Goal: Register for event/course

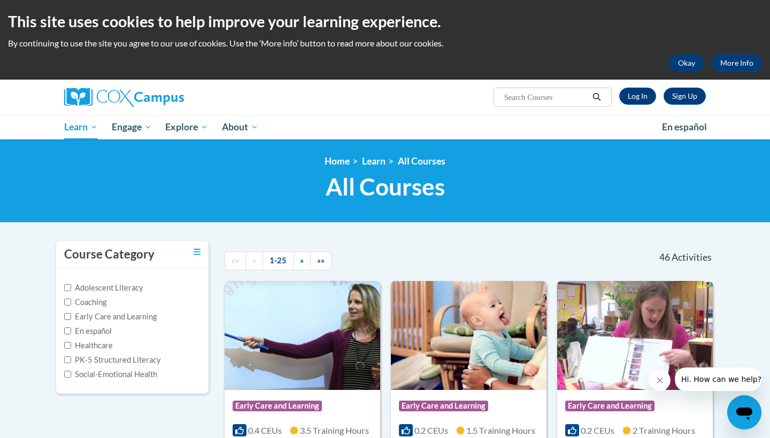
click at [685, 57] on button "Okay" at bounding box center [686, 63] width 34 height 17
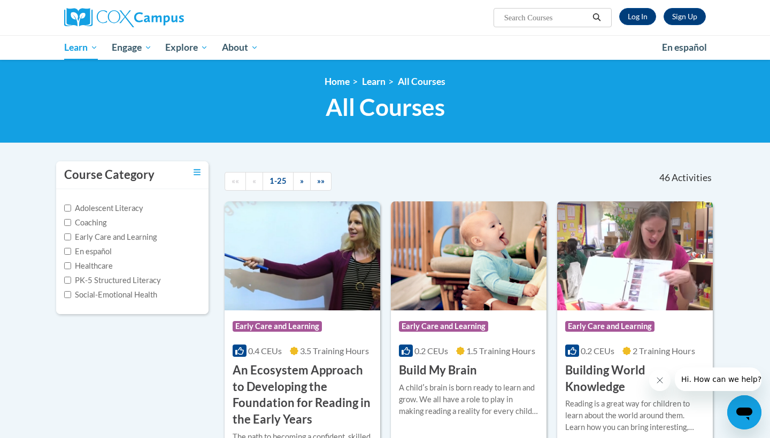
click at [43, 126] on div "<en>Home</en><fr>Accueil</fr><de>Zuhause</de><it>Casa</it><es>Casa</es><pt>Casa…" at bounding box center [385, 101] width 770 height 83
click at [677, 15] on link "Sign Up" at bounding box center [684, 16] width 42 height 17
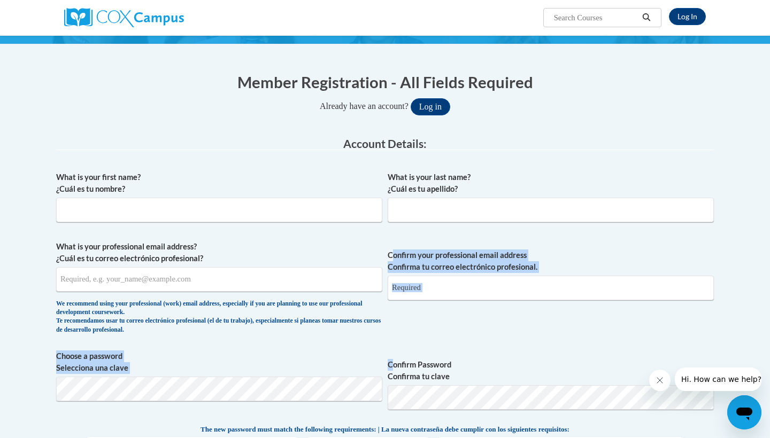
scroll to position [76, 0]
click at [394, 364] on div "What is your first name? ¿Cuál es tu nombre? What is your last name? ¿Cuál es t…" at bounding box center [384, 409] width 657 height 487
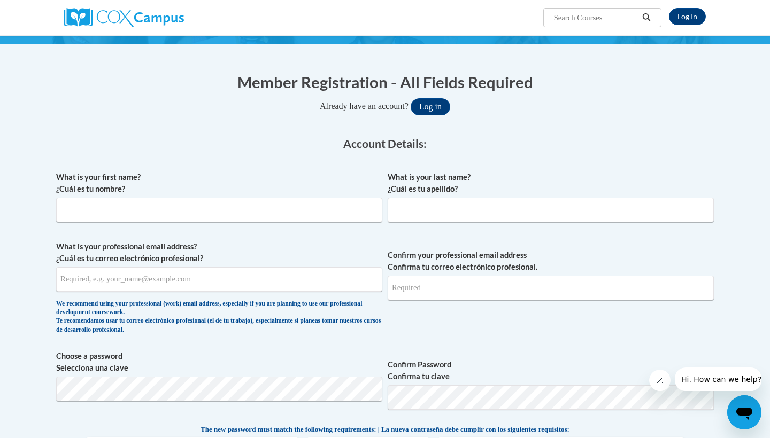
type input "[PERSON_NAME]"
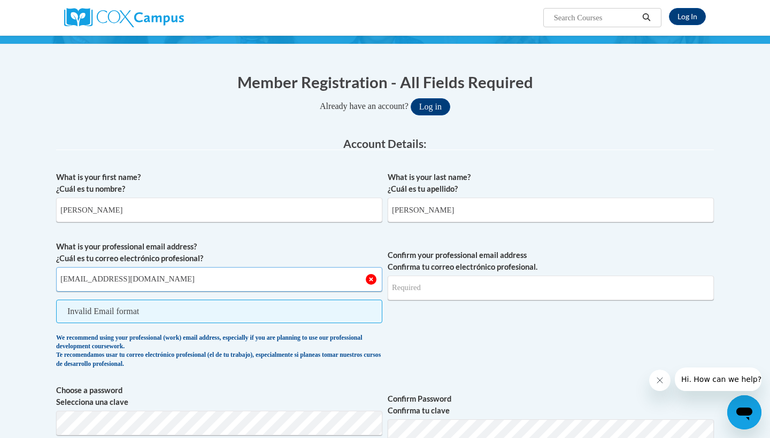
type input "[EMAIL_ADDRESS][DOMAIN_NAME]"
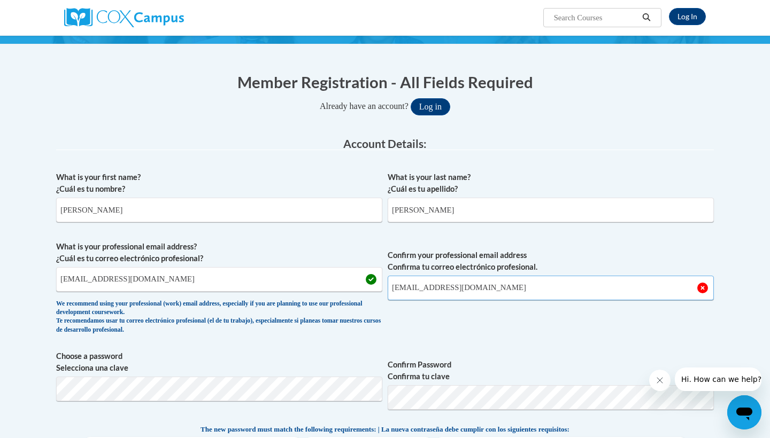
type input "alb428@georgetown.edu"
click at [430, 313] on span "Confirm your professional email address Confirma tu correo electrónico profesio…" at bounding box center [550, 290] width 326 height 99
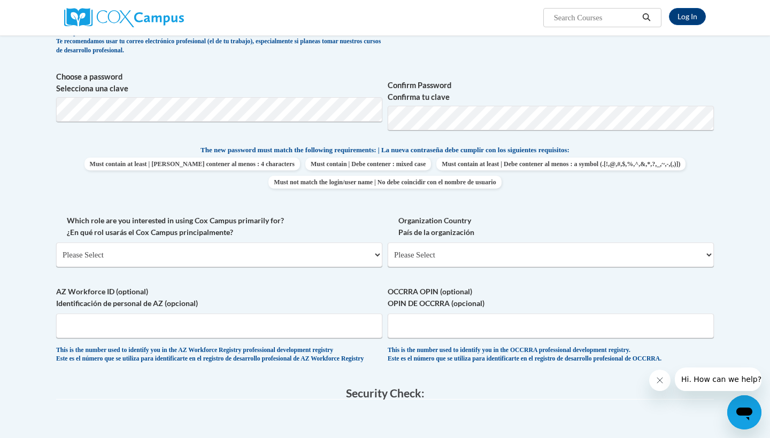
scroll to position [371, 0]
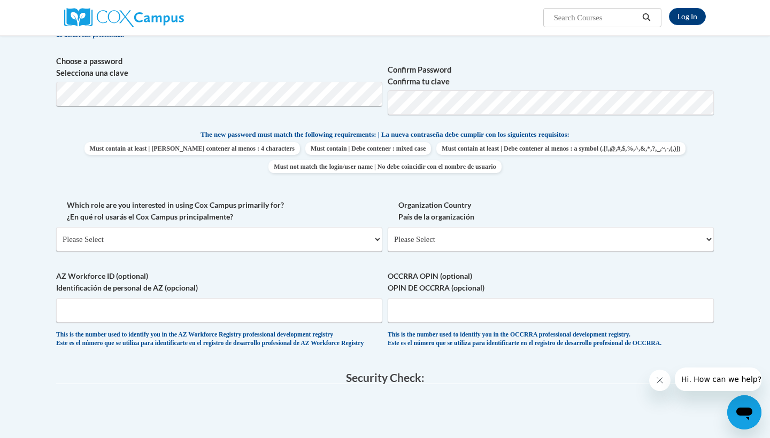
click at [296, 223] on span "Which role are you interested in using Cox Campus primarily for? ¿En qué rol us…" at bounding box center [219, 225] width 326 height 52
select select "fbf2d438-af2f-41f8-98f1-81c410e29de3"
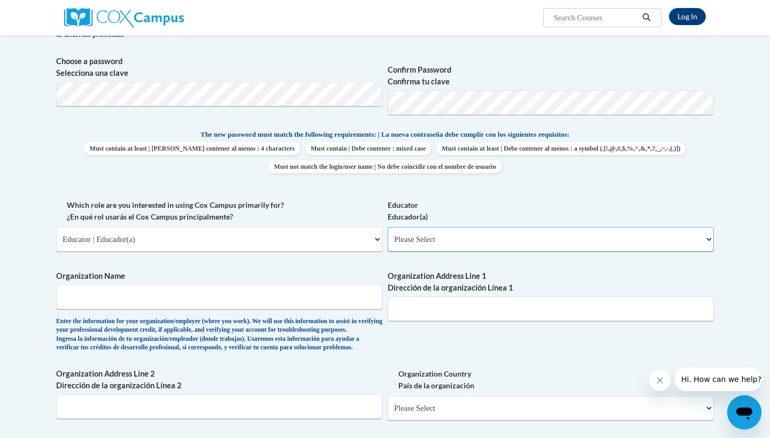
select select "8e40623d-54d0-45cd-9f92-5df65cd3f8cf"
click at [342, 258] on div "What is your first name? ¿Cuál es tu nombre? Aubrey What is your last name? ¿Cu…" at bounding box center [384, 199] width 657 height 656
click at [465, 328] on div "What is your first name? ¿Cuál es tu nombre? Aubrey What is your last name? ¿Cu…" at bounding box center [384, 199] width 657 height 656
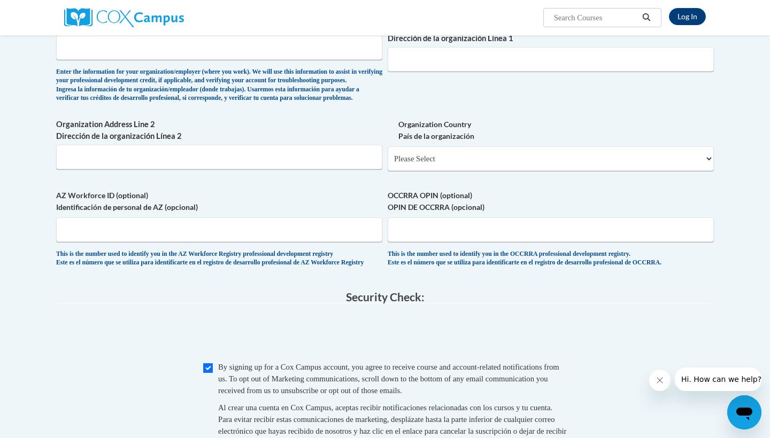
scroll to position [604, 0]
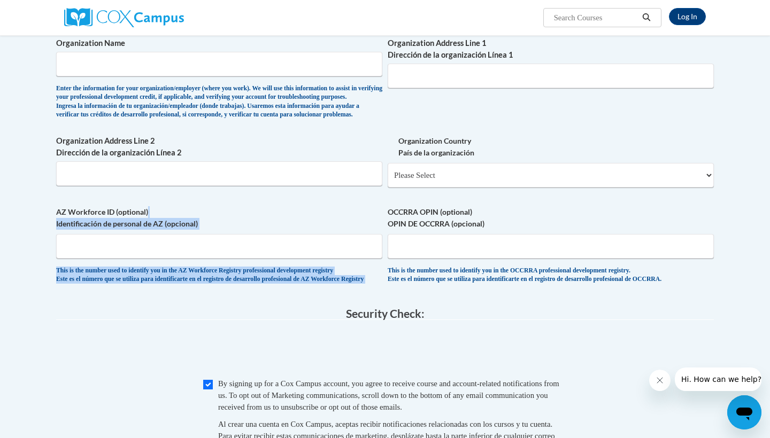
drag, startPoint x: 361, startPoint y: 213, endPoint x: 382, endPoint y: 218, distance: 20.8
click at [382, 216] on label "AZ Workforce ID (optional) Identificación de personal de AZ (opcional)" at bounding box center [219, 218] width 326 height 24
click at [382, 234] on input "AZ Workforce ID (optional) Identificación de personal de AZ (opcional)" at bounding box center [219, 246] width 326 height 25
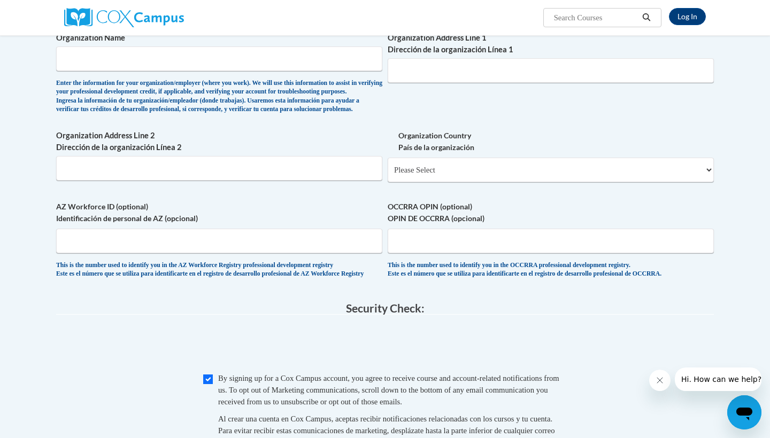
scroll to position [611, 0]
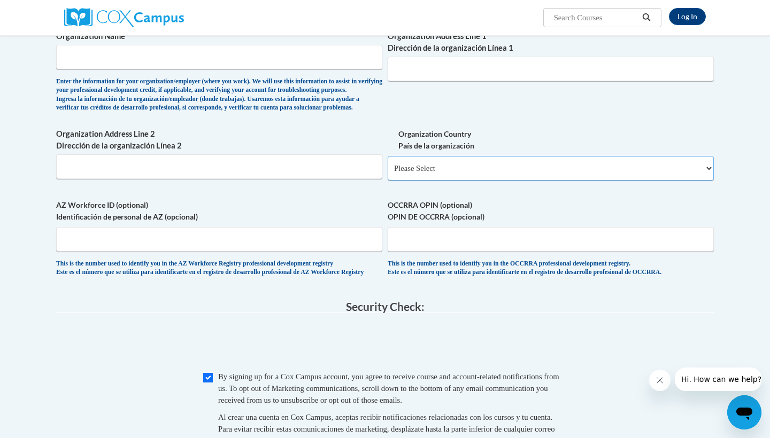
drag, startPoint x: 468, startPoint y: 167, endPoint x: 474, endPoint y: 122, distance: 45.8
click at [148, 364] on span "0cAFcWeA6Nno172T6pqL8yFESJbGP67EtLk6AzdTEIardDxd4x72uOZatlRcPhlByXTekiC3UtmJNrU…" at bounding box center [384, 345] width 657 height 42
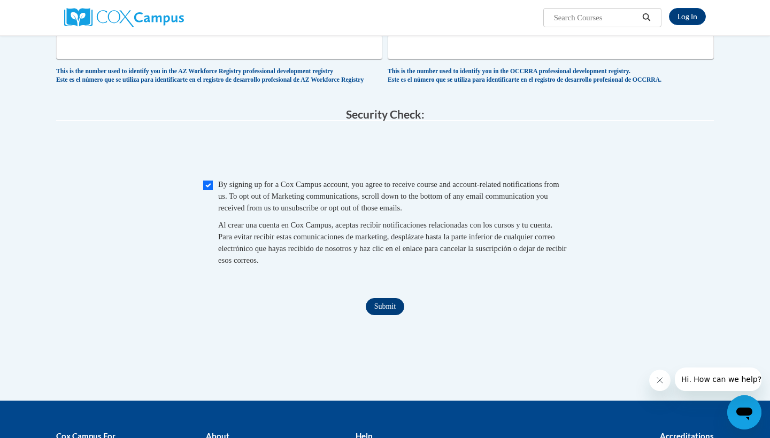
click at [384, 315] on input "Submit" at bounding box center [385, 306] width 38 height 17
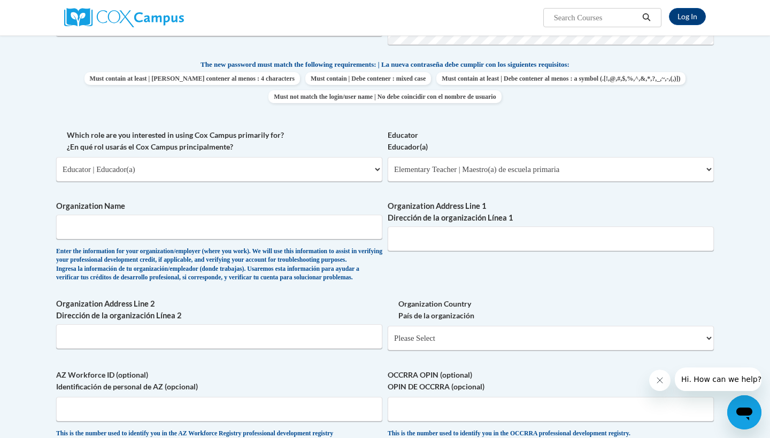
click at [362, 283] on div "Enter the information for your organization/employer (where you work). We will …" at bounding box center [219, 264] width 326 height 35
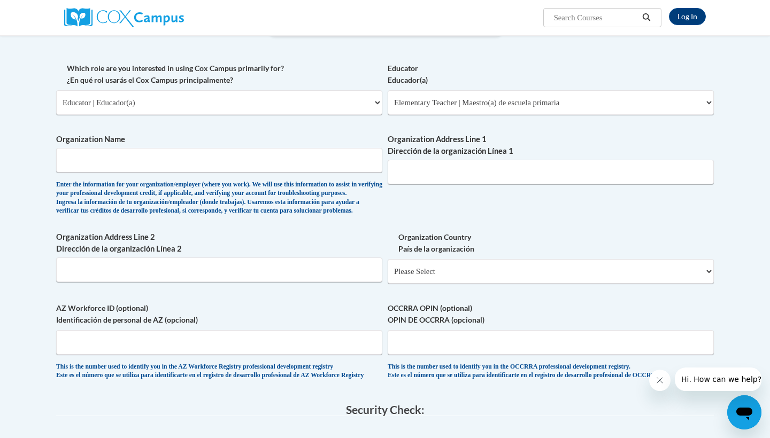
scroll to position [501, 0]
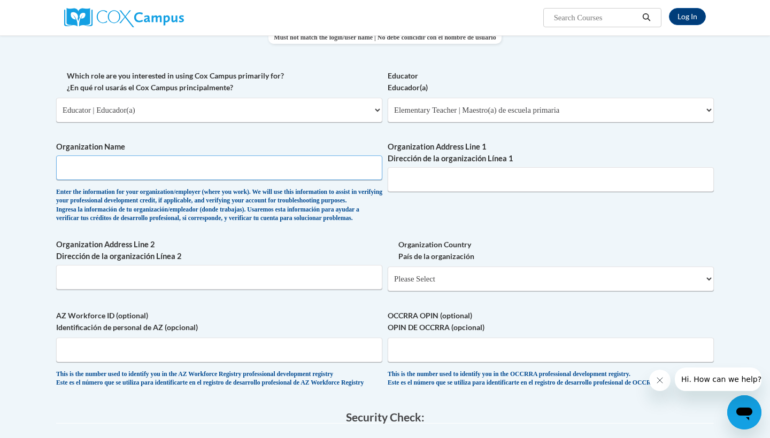
click at [280, 156] on input "Organization Name" at bounding box center [219, 168] width 326 height 25
type input "Teach For America Ignite Program"
click at [443, 222] on div "What is your first name? ¿Cuál es tu nombre? Aubrey What is your last name? ¿Cu…" at bounding box center [384, 70] width 657 height 656
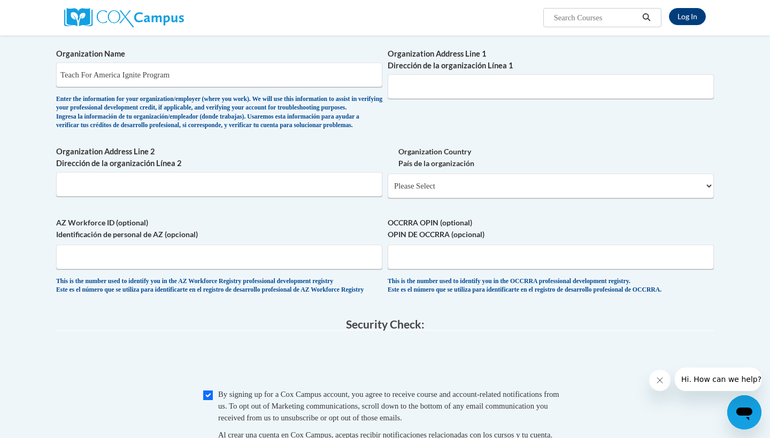
scroll to position [598, 0]
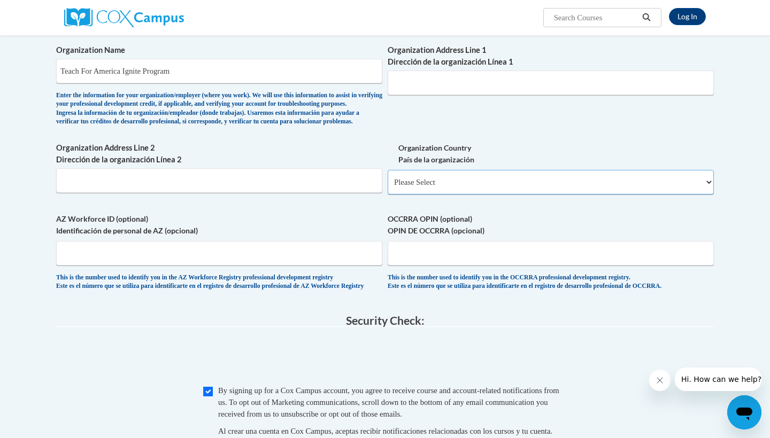
select select "ad49bcad-a171-4b2e-b99c-48b446064914"
select select
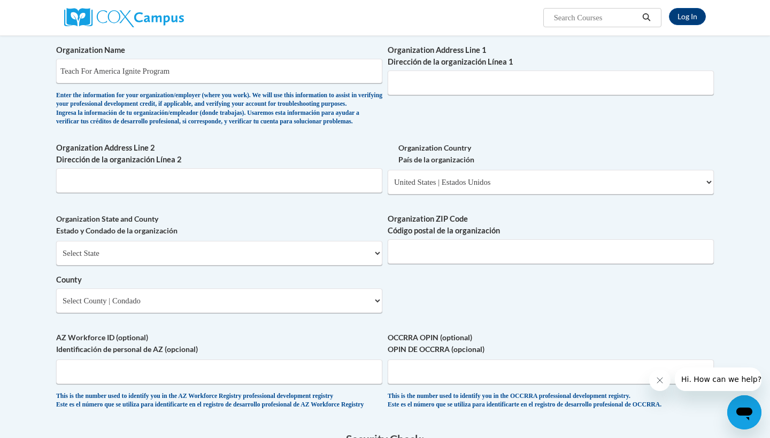
click at [501, 142] on div "What is your first name? ¿Cuál es tu nombre? Aubrey What is your last name? ¿Cu…" at bounding box center [384, 32] width 657 height 775
select select
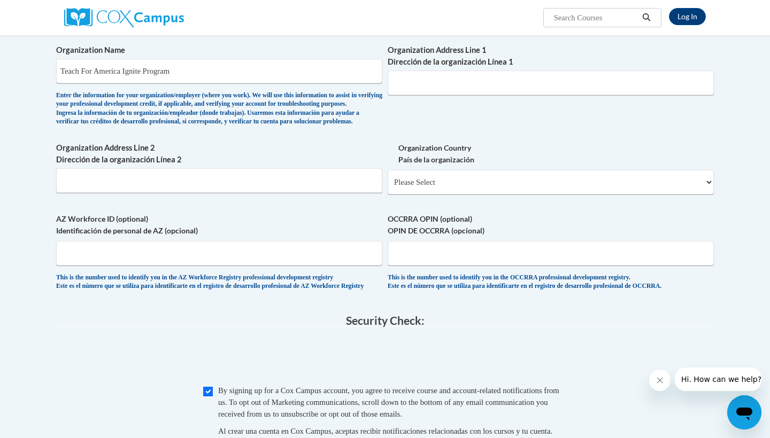
click at [493, 153] on label "Organization Country País de la organización" at bounding box center [550, 154] width 326 height 24
click at [493, 170] on select "Please Select United States | Estados Unidos Outside of the United States | Fue…" at bounding box center [550, 182] width 326 height 25
click at [748, 205] on body "Log In Search Search... Create an Account Reading belongs to all of us - join o…" at bounding box center [385, 98] width 770 height 1393
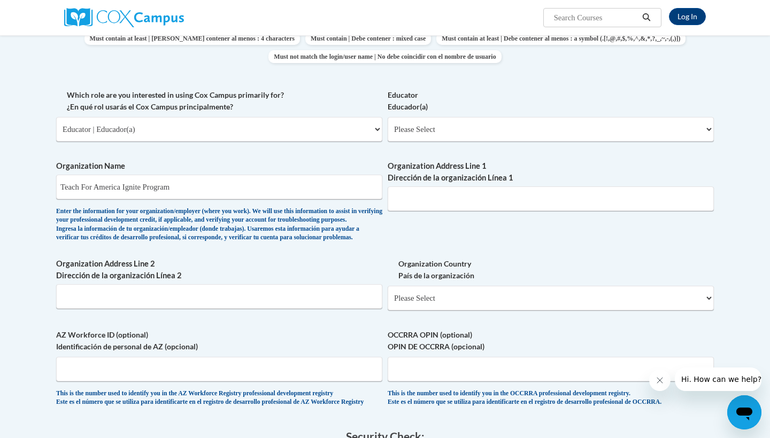
scroll to position [467, 0]
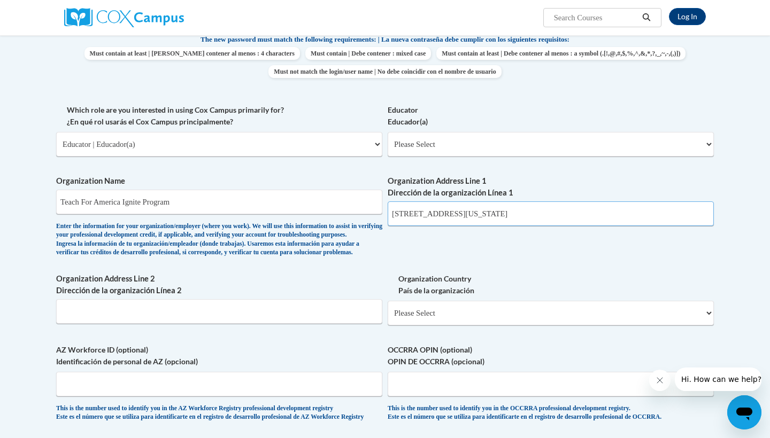
type input "25 Broadway, New York, NY"
type input "Floor 12"
click at [462, 258] on div "What is your first name? ¿Cuál es tu nombre? Aubrey What is your last name? ¿Cu…" at bounding box center [384, 104] width 657 height 656
select select "ad49bcad-a171-4b2e-b99c-48b446064914"
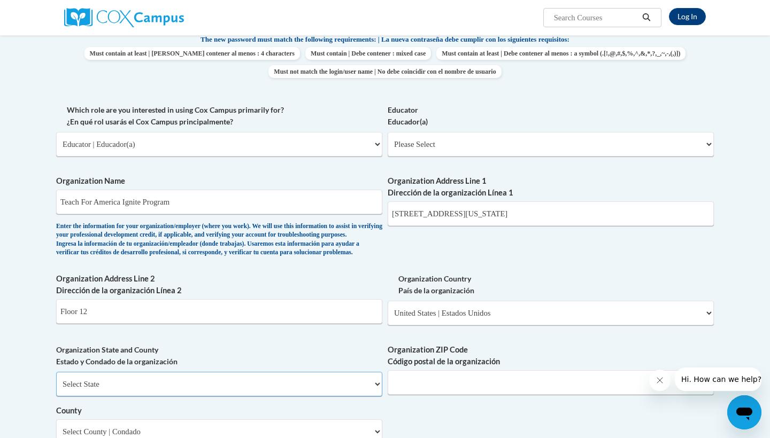
select select "New York"
click at [20, 400] on body "Log In Search Search... Create an Account Reading belongs to all of us - join o…" at bounding box center [385, 289] width 770 height 1512
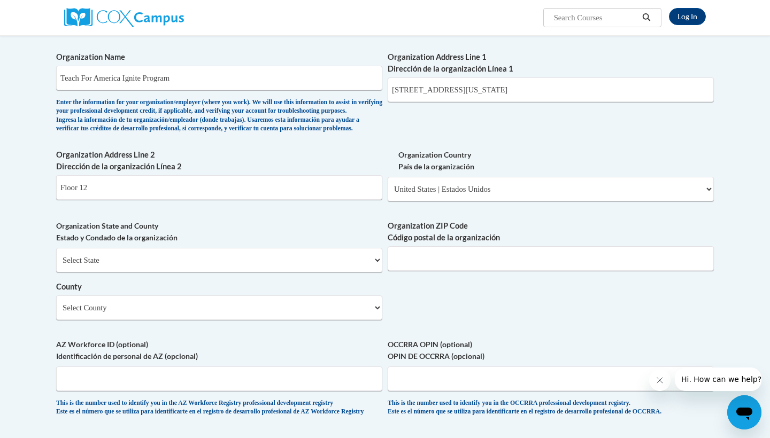
scroll to position [599, 0]
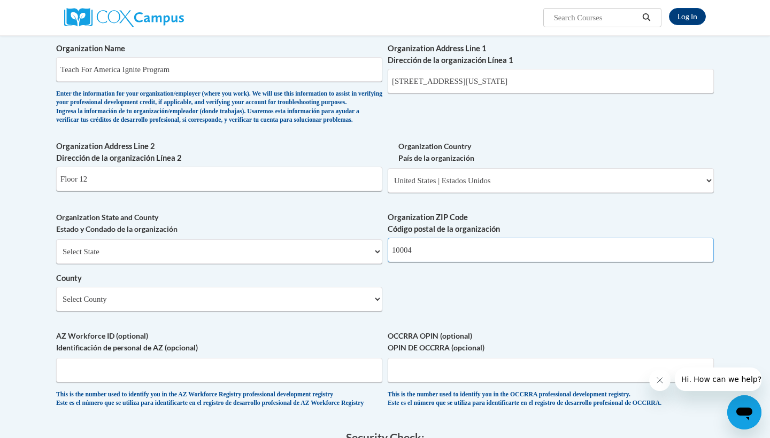
type input "10004"
click at [454, 306] on div "What is your first name? ¿Cuál es tu nombre? Aubrey What is your last name? ¿Cu…" at bounding box center [384, 31] width 657 height 775
select select "New York"
click at [465, 306] on div "What is your first name? ¿Cuál es tu nombre? Aubrey What is your last name? ¿Cu…" at bounding box center [384, 31] width 657 height 775
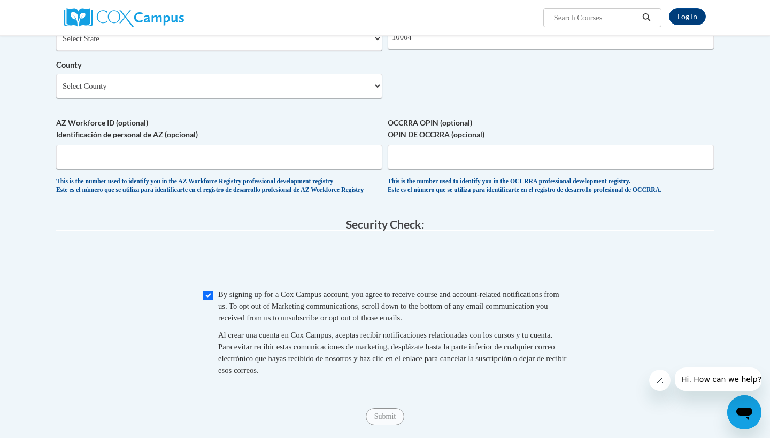
scroll to position [816, 0]
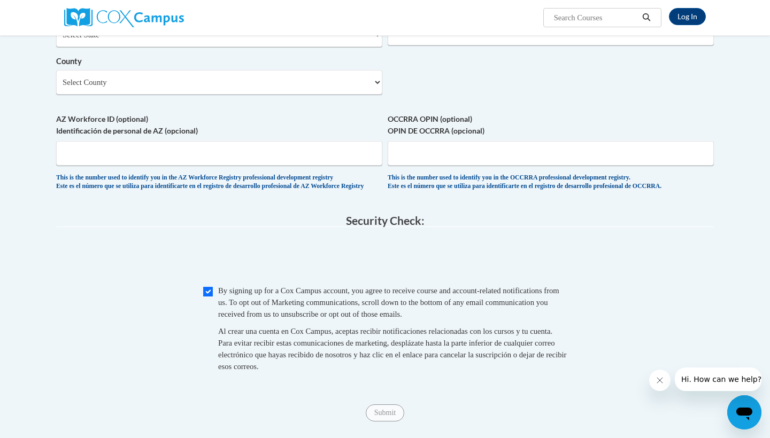
click at [598, 239] on fieldset "Security Check: Enter the security code + = TextBox Checkbox" at bounding box center [384, 306] width 657 height 182
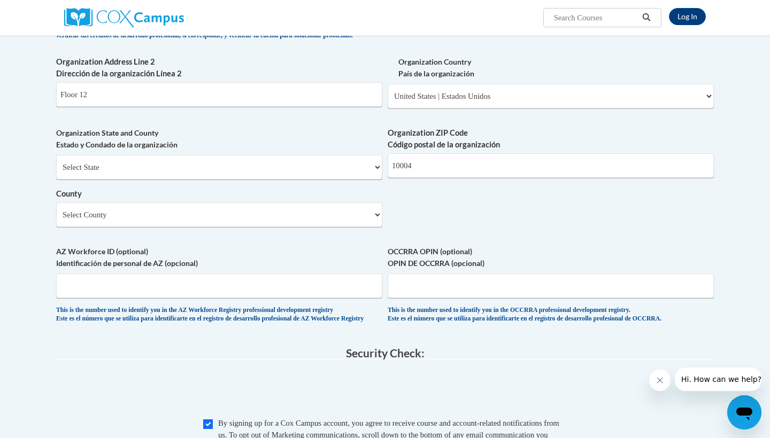
scroll to position [608, 0]
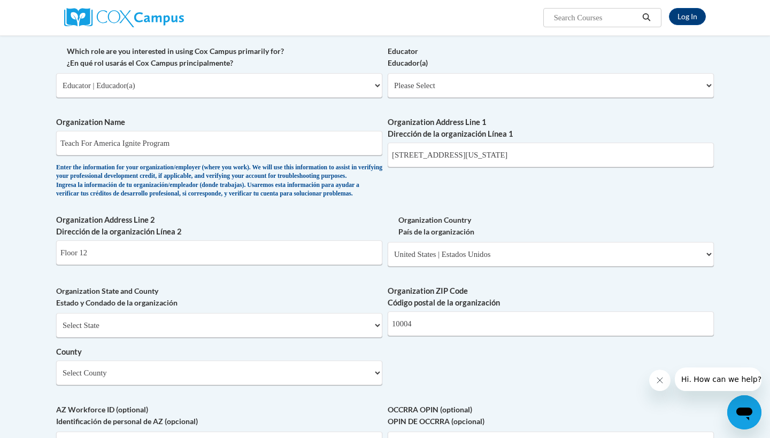
click at [551, 205] on div "What is your first name? ¿Cuál es tu nombre? Aubrey What is your last name? ¿Cu…" at bounding box center [384, 104] width 657 height 775
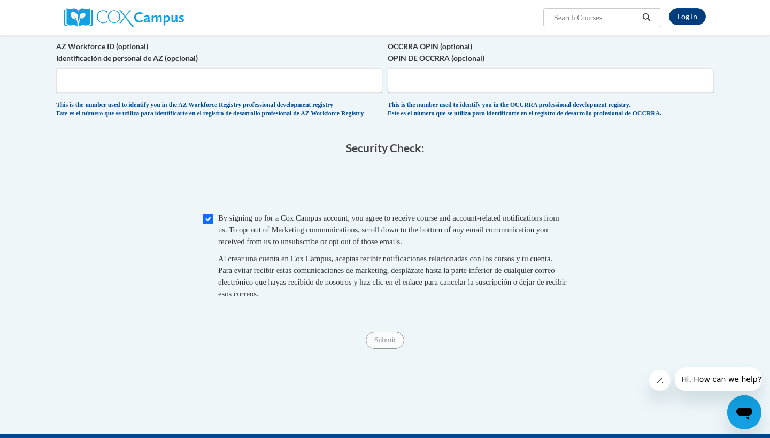
scroll to position [932, 0]
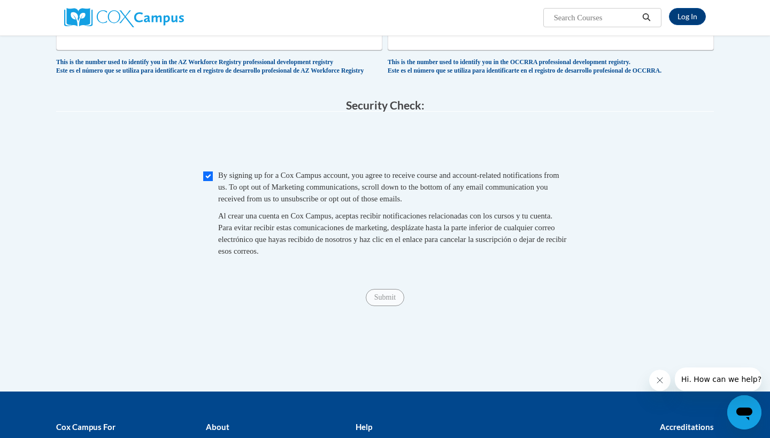
click at [556, 143] on span at bounding box center [384, 143] width 657 height 42
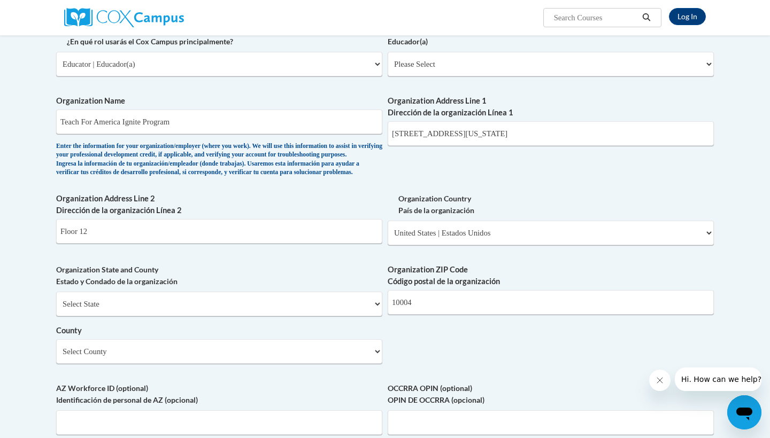
scroll to position [525, 0]
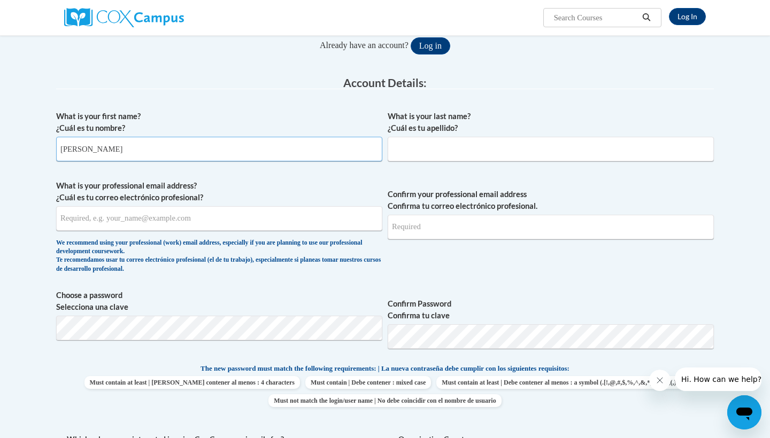
type input "[PERSON_NAME]"
type input "[EMAIL_ADDRESS][DOMAIN_NAME]"
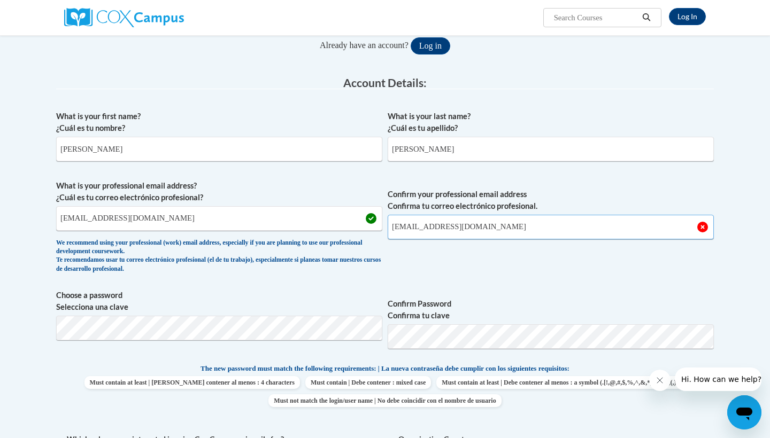
type input "[EMAIL_ADDRESS][DOMAIN_NAME]"
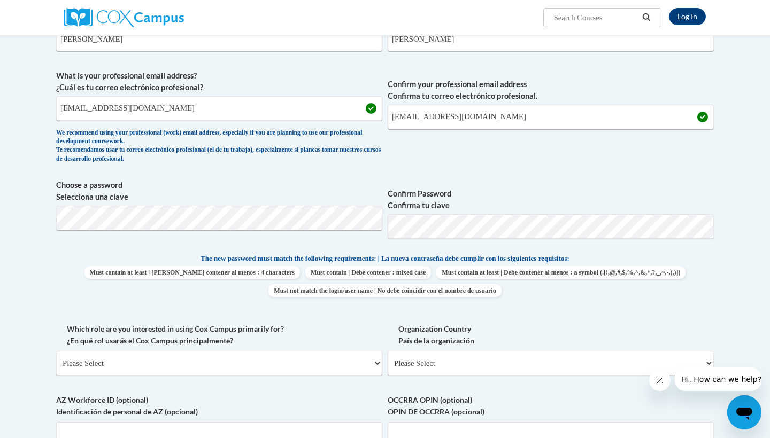
scroll to position [257, 0]
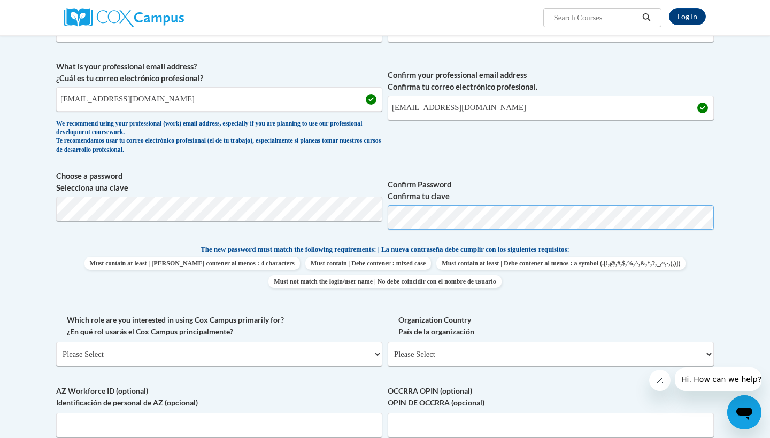
click at [310, 217] on span "Choose a password Selecciona una clave Confirm Password Confirma tu clave" at bounding box center [384, 204] width 657 height 68
click at [724, 255] on body "Log In Search Search... Create an Account Reading belongs to all of us - join o…" at bounding box center [385, 355] width 770 height 1224
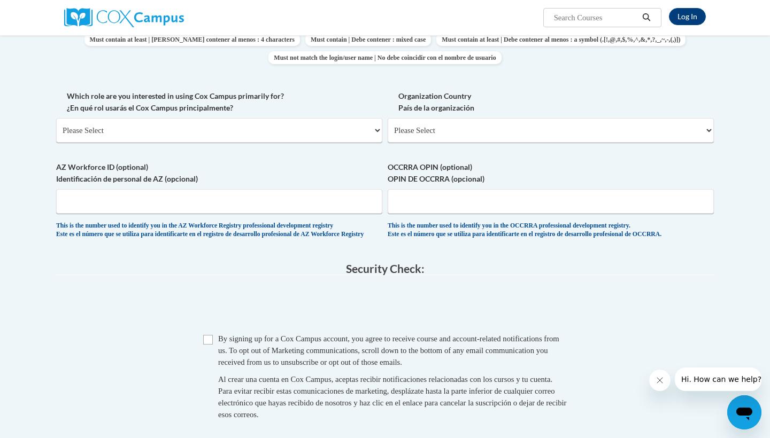
scroll to position [490, 0]
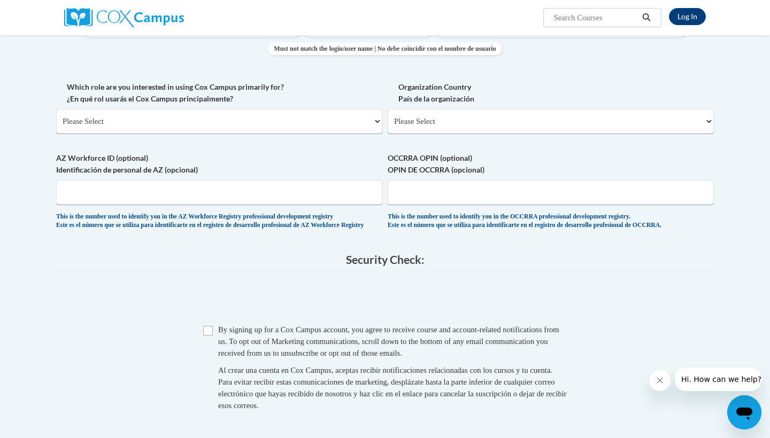
click at [276, 105] on span "Which role are you interested in using Cox Campus primarily for? ¿En qué rol us…" at bounding box center [219, 107] width 326 height 52
select select "fbf2d438-af2f-41f8-98f1-81c410e29de3"
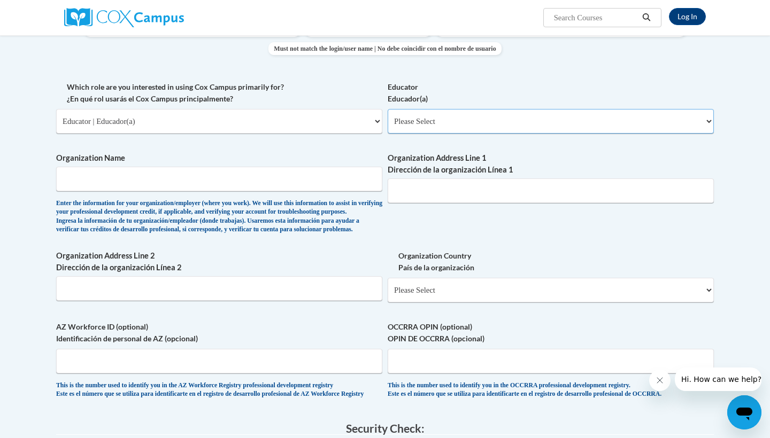
select select "8e40623d-54d0-45cd-9f92-5df65cd3f8cf"
type input "Teach For America Ignite Program"
type input "25 Broadway Street, New York, NY"
type input "12th Floor"
click at [622, 265] on label "Organization Country País de la organización" at bounding box center [550, 262] width 326 height 24
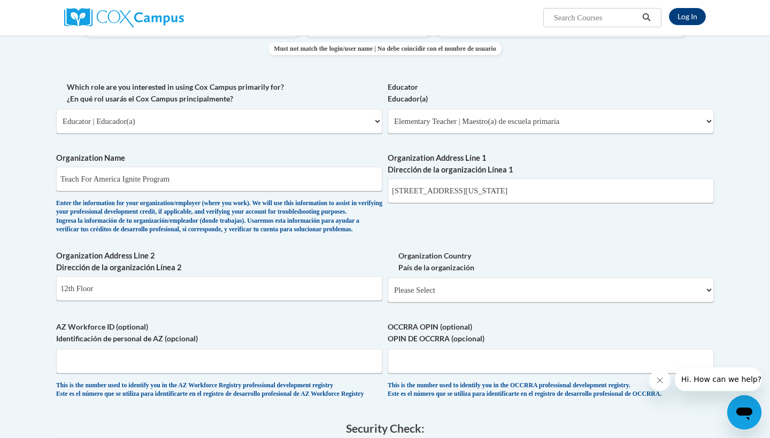
click at [622, 278] on select "Please Select United States | Estados Unidos Outside of the United States | Fue…" at bounding box center [550, 290] width 326 height 25
select select "ad49bcad-a171-4b2e-b99c-48b446064914"
select select
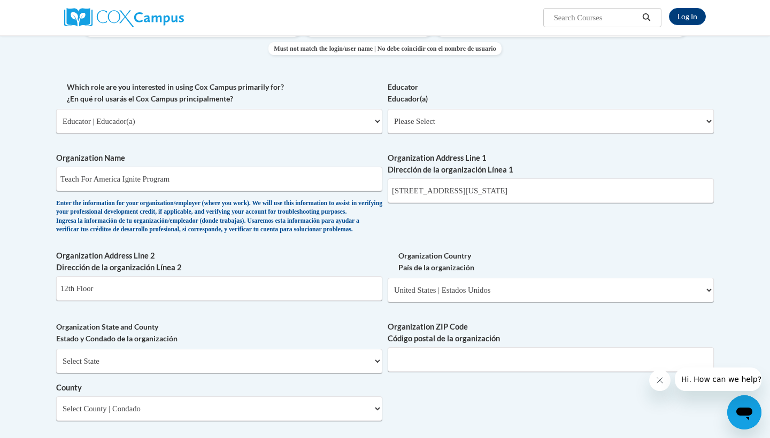
click at [769, 237] on body "Log In Search Search... Create an Account Reading belongs to all of us - join o…" at bounding box center [385, 266] width 770 height 1512
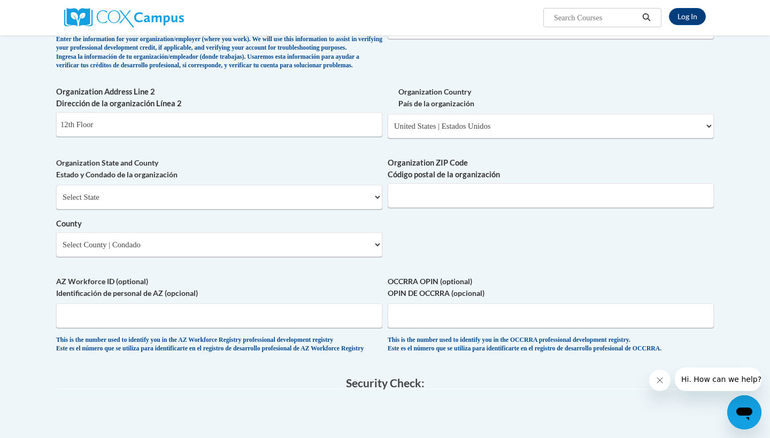
scroll to position [657, 0]
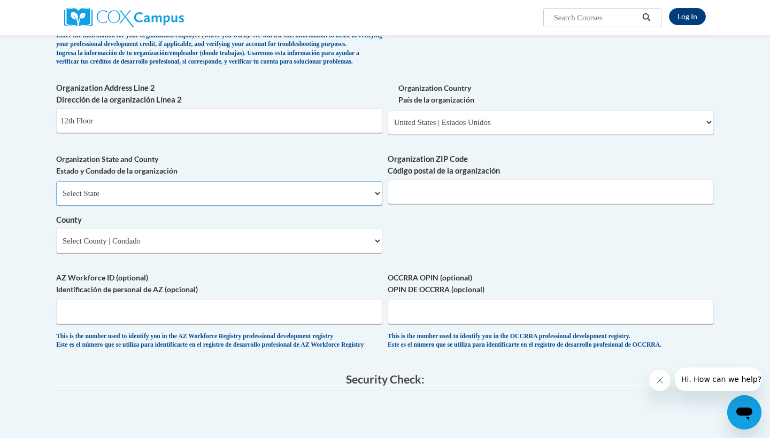
select select "New York"
click at [244, 230] on select "County" at bounding box center [219, 241] width 326 height 25
select select "New York"
type input "10004"
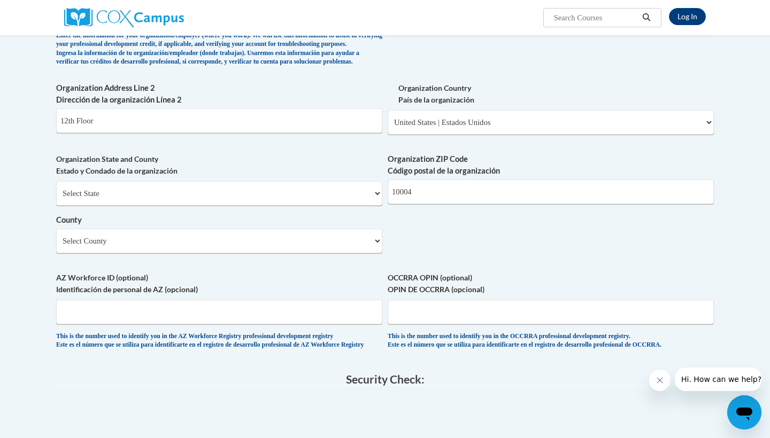
click at [244, 403] on span "0cAFcWeA78UOjkQIj65BgNxKNyQ1H7I8liL-bEuyZomtEWFlxfSNwvV-rVzIFptW40xx_1VeU-JkgQH…" at bounding box center [384, 418] width 657 height 42
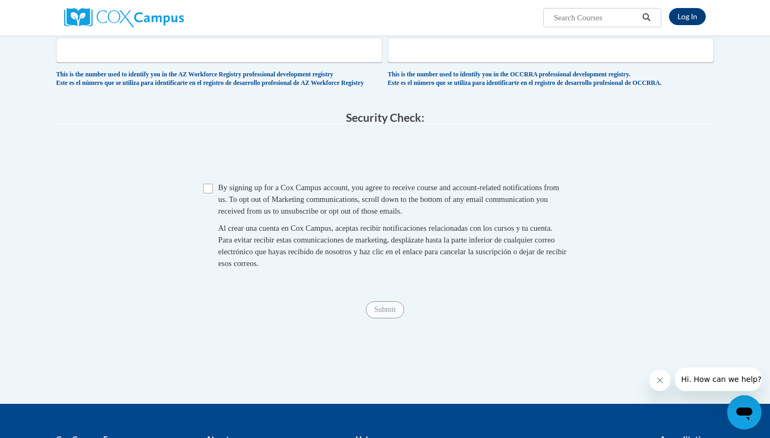
scroll to position [947, 0]
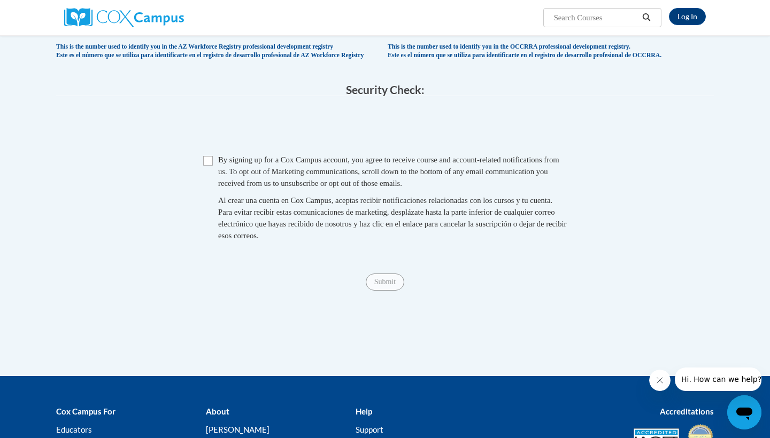
click at [206, 160] on input "Checkbox" at bounding box center [208, 161] width 10 height 10
checkbox input "true"
click at [392, 285] on input "Submit" at bounding box center [385, 282] width 38 height 17
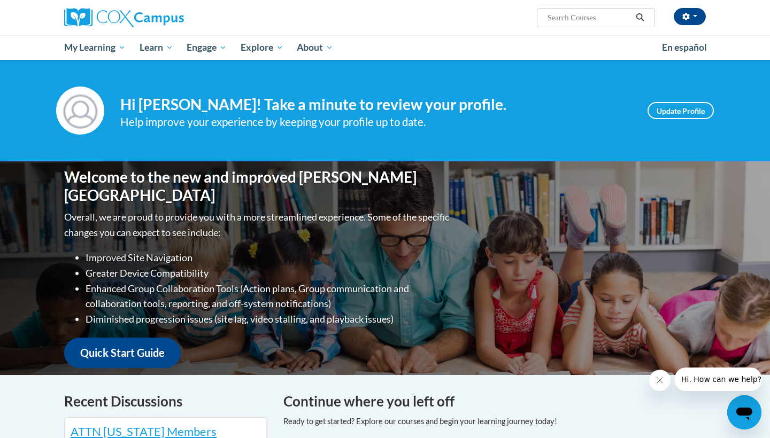
click at [595, 17] on input "Search..." at bounding box center [589, 17] width 86 height 13
type input "systematic and explicit phonics"
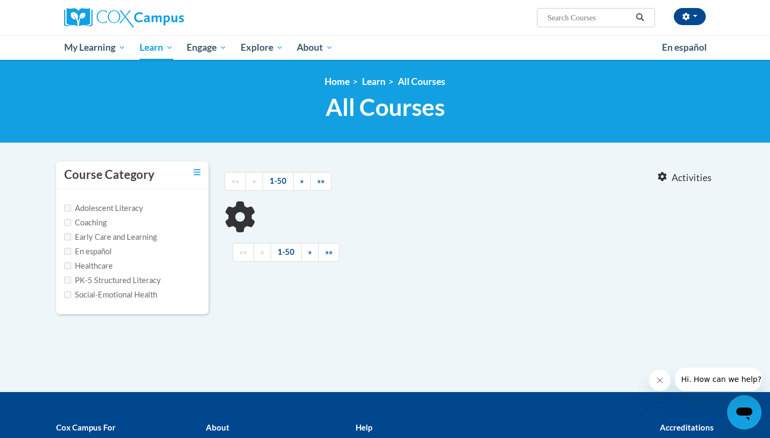
type input "systematic and explicit phonics"
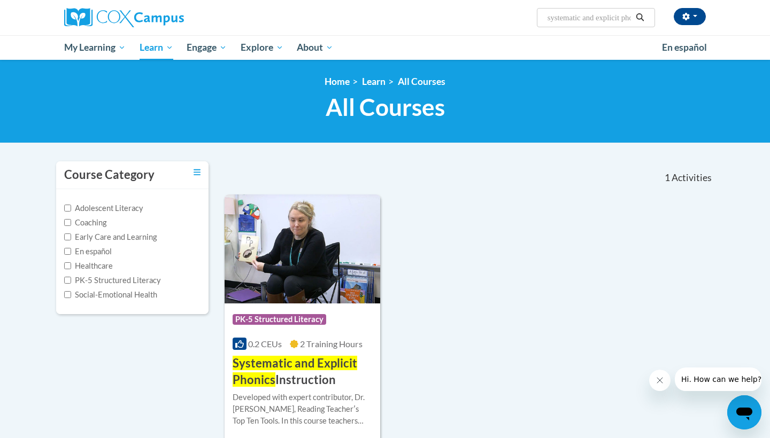
click at [290, 360] on span "Systematic and Explicit Phonics" at bounding box center [294, 371] width 125 height 31
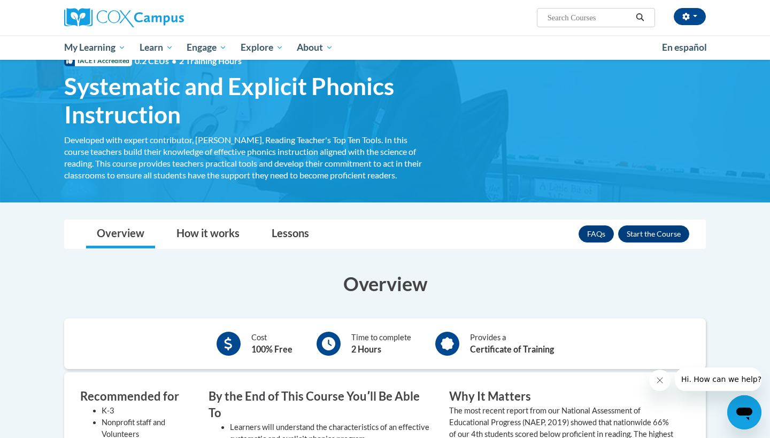
scroll to position [-1, 0]
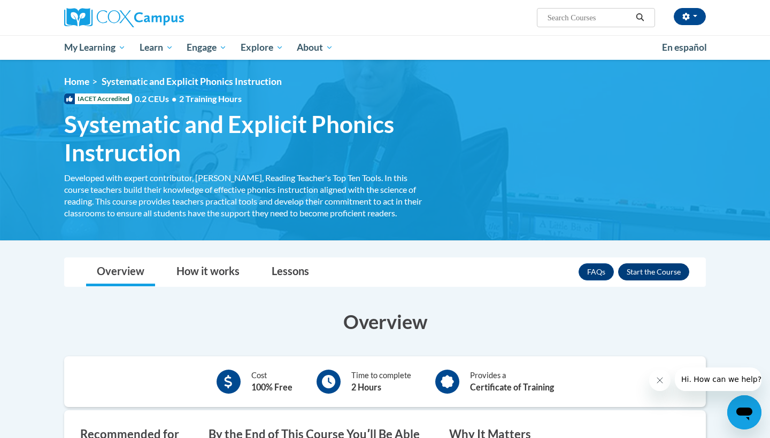
click at [669, 269] on button "Enroll" at bounding box center [653, 271] width 71 height 17
